Goal: Task Accomplishment & Management: Manage account settings

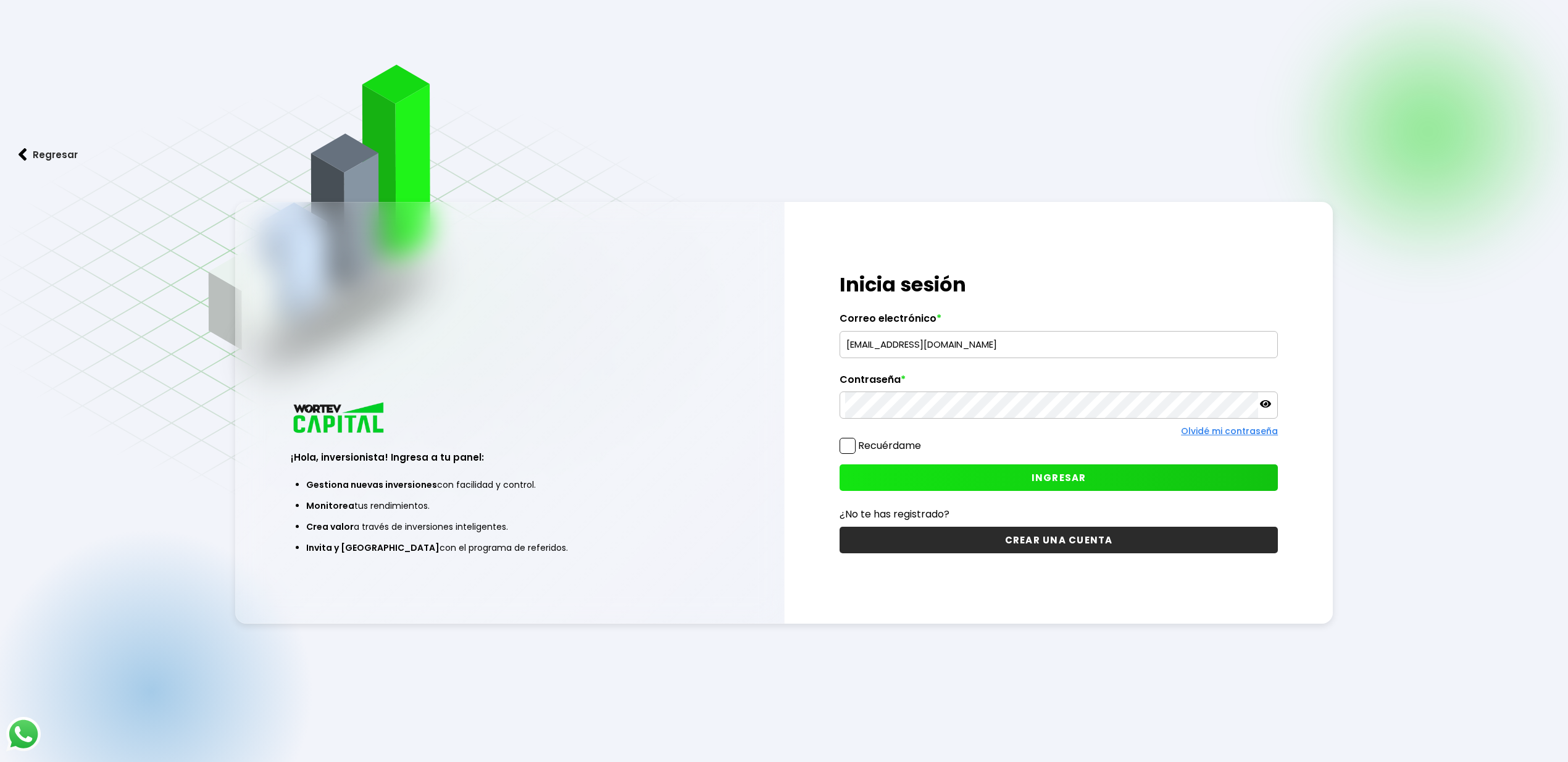
click at [1040, 346] on input "[EMAIL_ADDRESS][DOMAIN_NAME]" at bounding box center [1059, 345] width 427 height 26
type input "[EMAIL_ADDRESS][DOMAIN_NAME]"
click at [1049, 484] on span "INGRESAR" at bounding box center [1059, 478] width 55 height 13
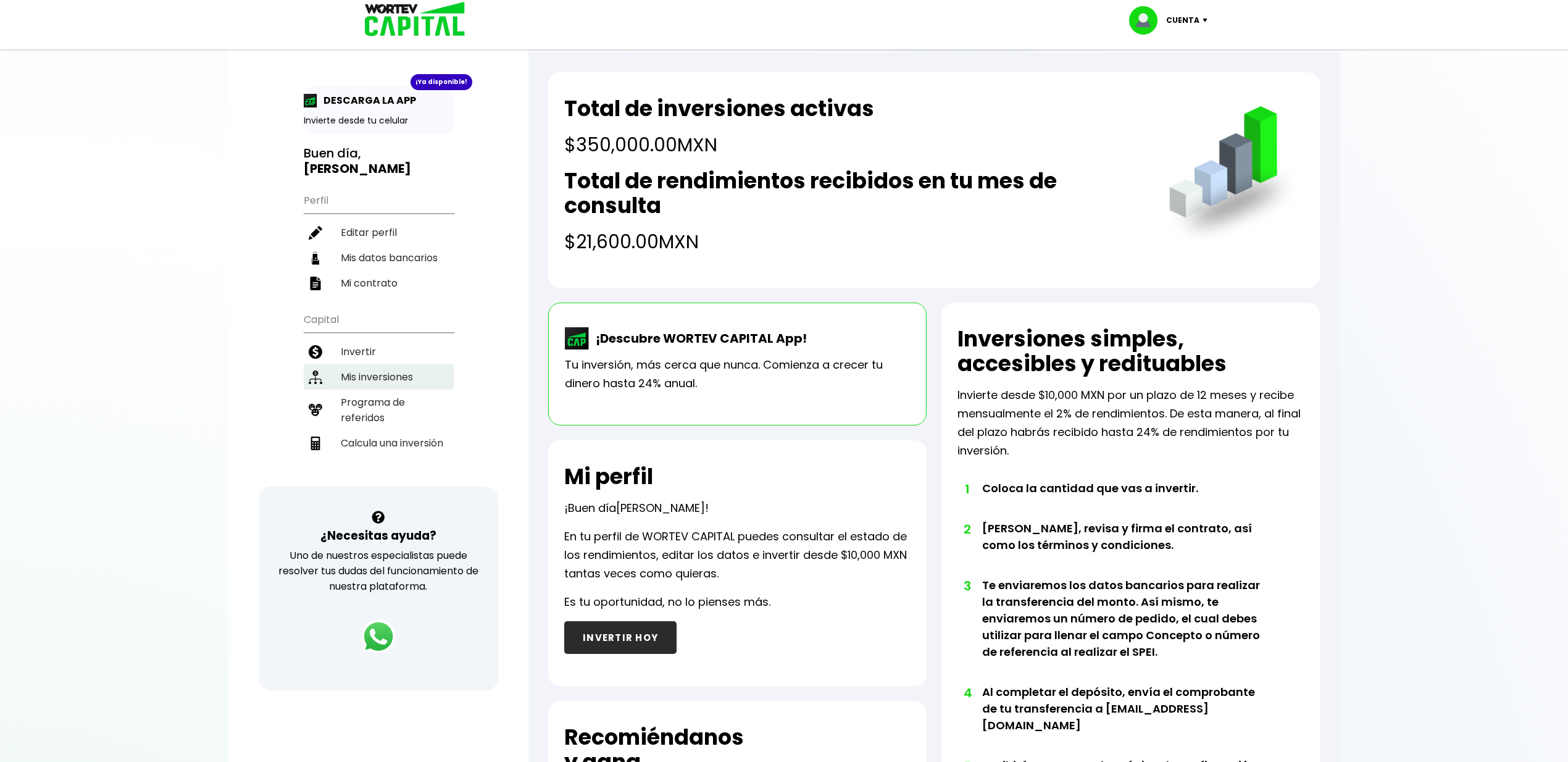
click at [375, 364] on li "Mis inversiones" at bounding box center [379, 377] width 150 height 25
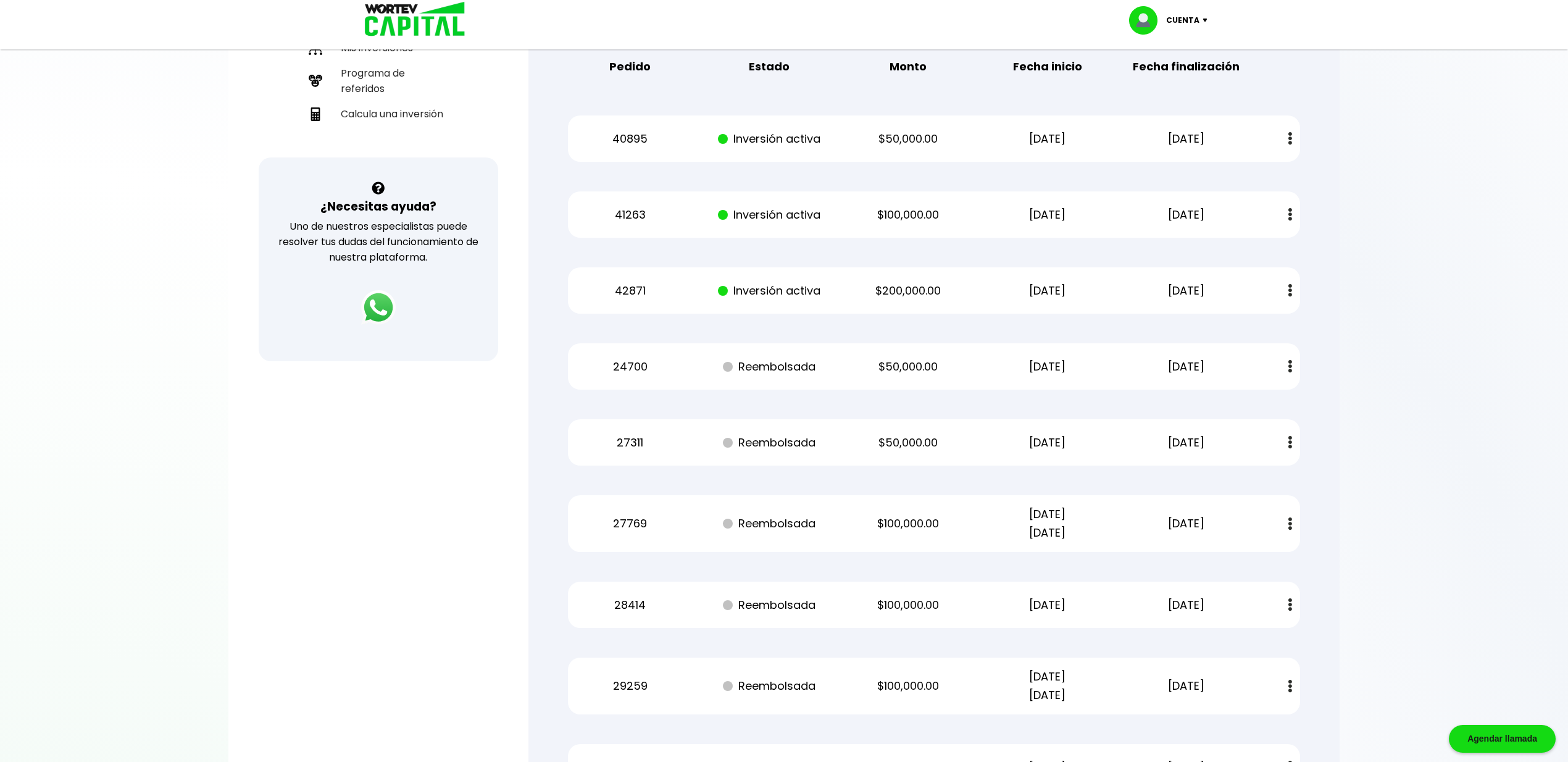
scroll to position [164, 0]
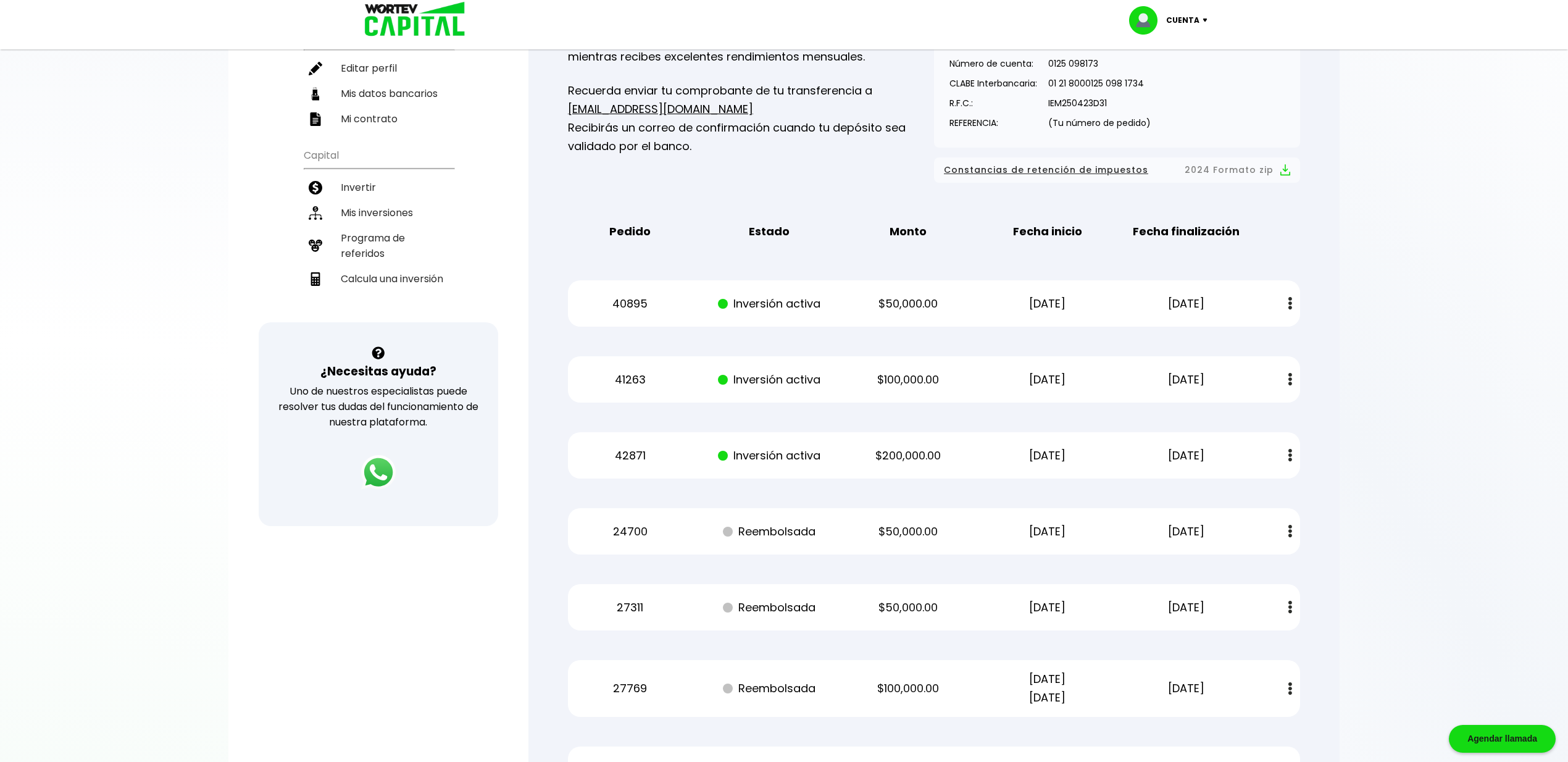
click at [1202, 19] on img at bounding box center [1208, 21] width 17 height 4
click at [1172, 88] on li "Cerrar sesión" at bounding box center [1170, 82] width 99 height 25
